Goal: Find specific page/section: Find specific page/section

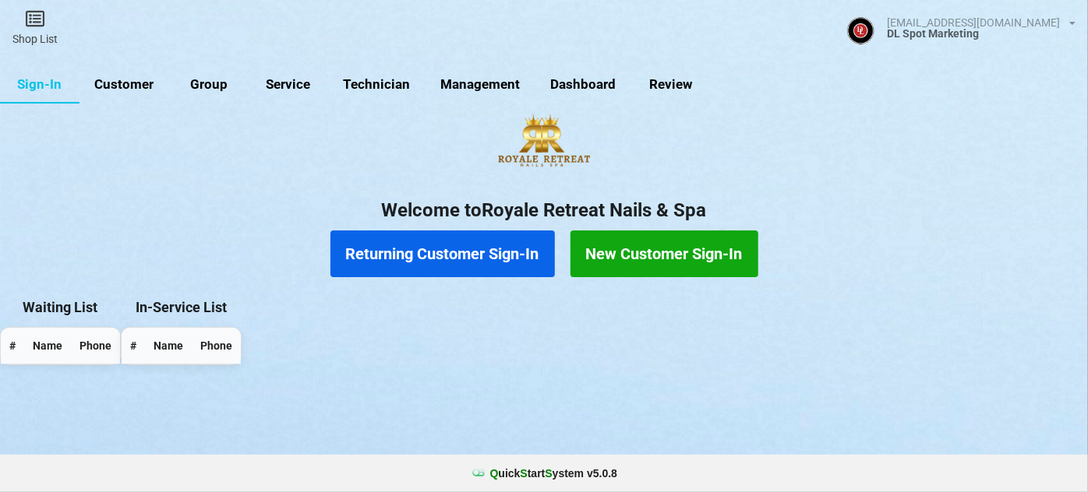
click at [138, 86] on link "Customer" at bounding box center [124, 84] width 90 height 37
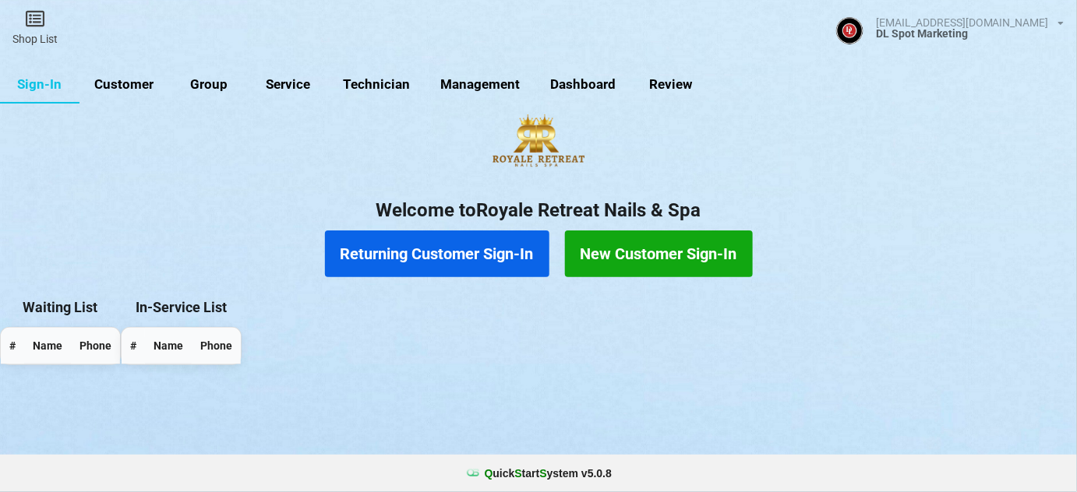
select select "25"
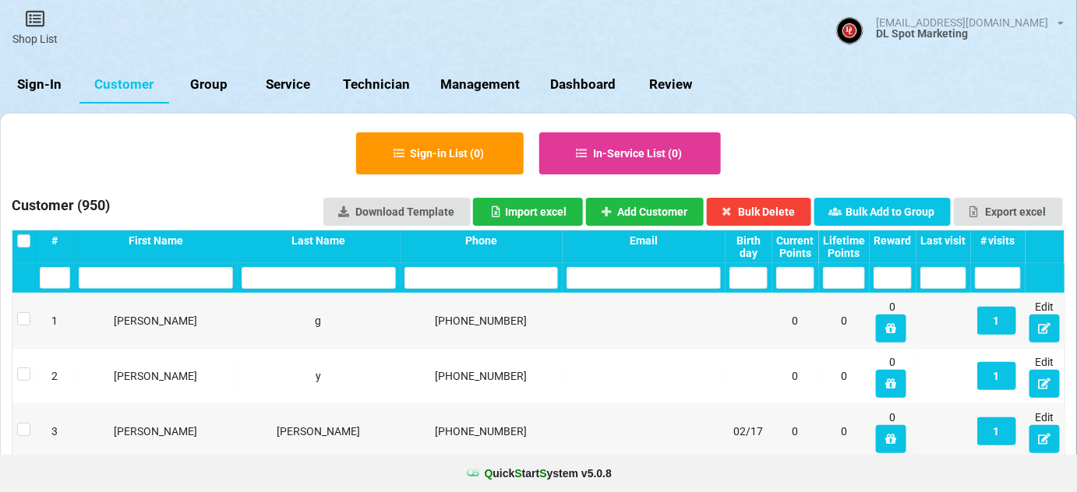
click at [44, 83] on link "Sign-In" at bounding box center [39, 84] width 79 height 37
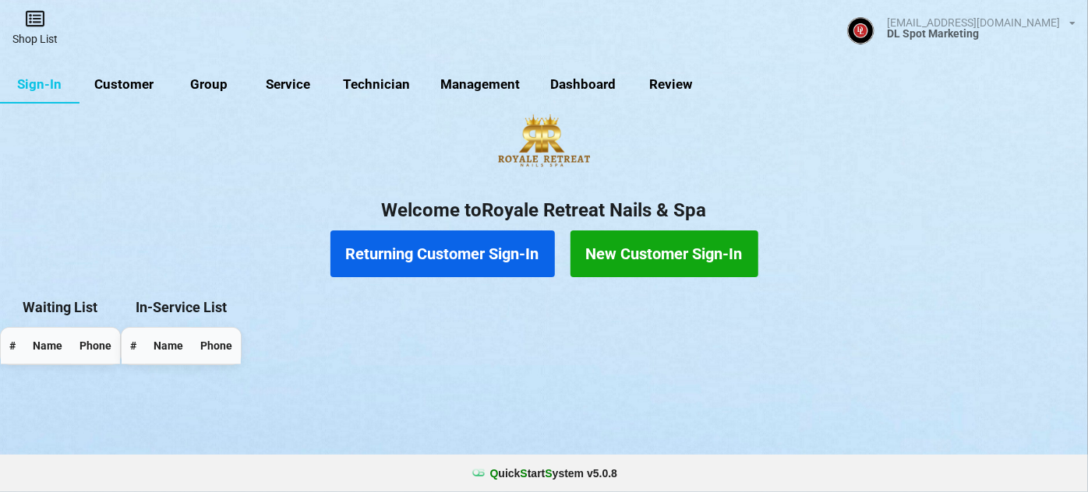
click at [38, 32] on link "Shop List" at bounding box center [35, 27] width 70 height 55
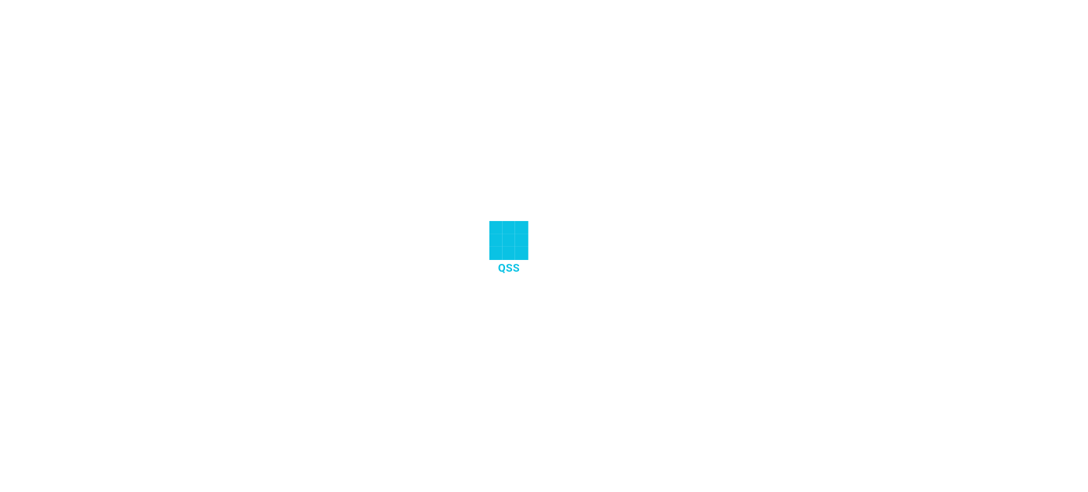
select select "25"
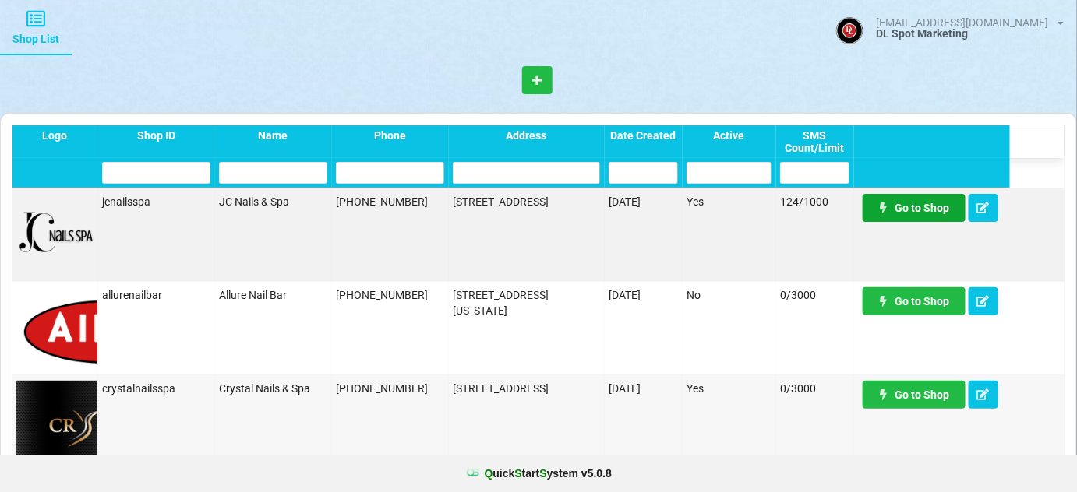
click at [934, 206] on link "Go to Shop" at bounding box center [914, 208] width 103 height 28
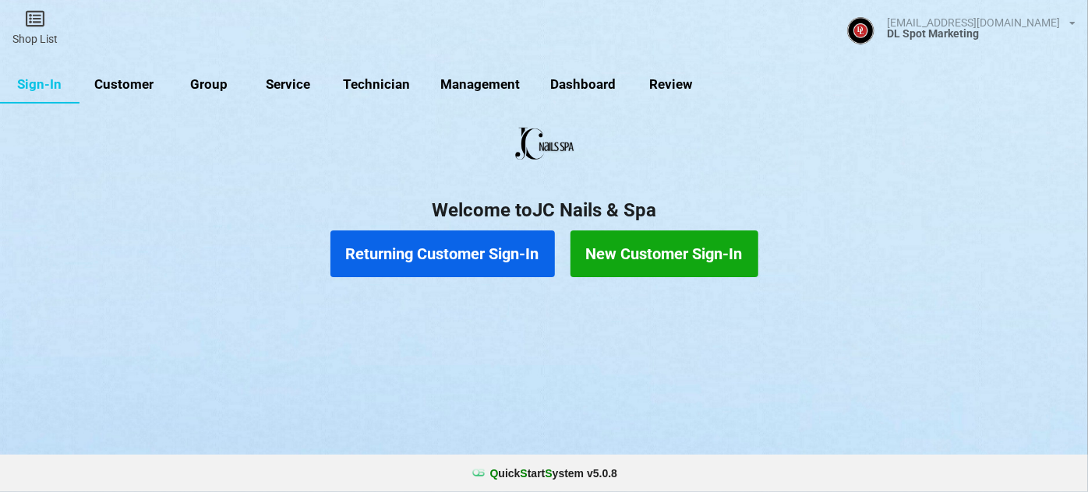
click at [129, 80] on link "Customer" at bounding box center [124, 84] width 90 height 37
select select "25"
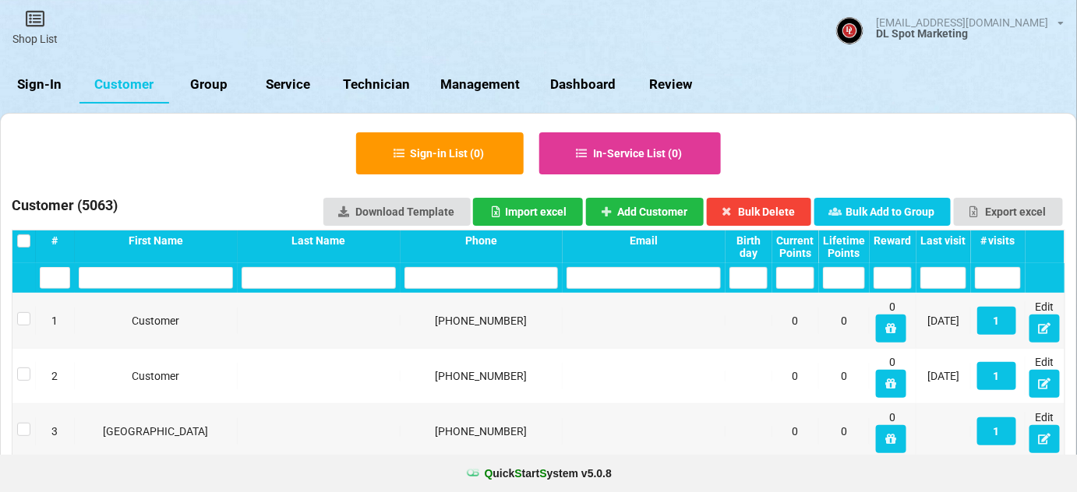
click at [474, 267] on input "text" at bounding box center [481, 278] width 154 height 22
drag, startPoint x: 467, startPoint y: 275, endPoint x: 390, endPoint y: 317, distance: 87.2
type input "510-706"
